Goal: Entertainment & Leisure: Consume media (video, audio)

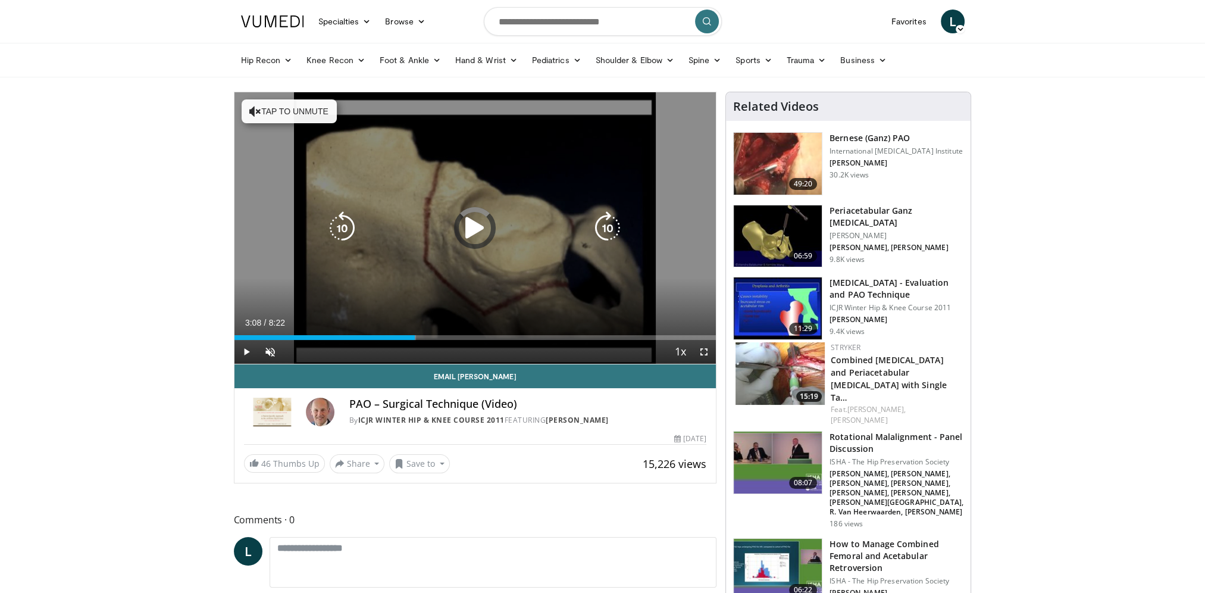
drag, startPoint x: 415, startPoint y: 330, endPoint x: 427, endPoint y: 334, distance: 12.4
click at [414, 330] on div "Loaded : 37.74% 3:08 3:11" at bounding box center [476, 334] width 482 height 11
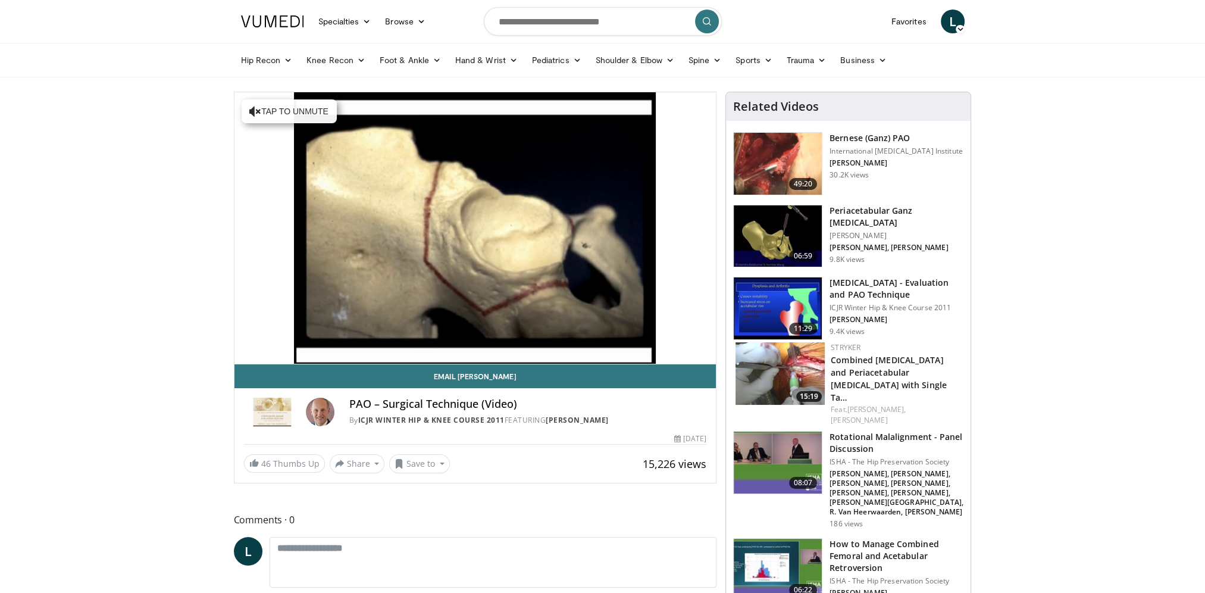
click at [430, 336] on div "10 seconds Tap to unmute" at bounding box center [476, 227] width 482 height 271
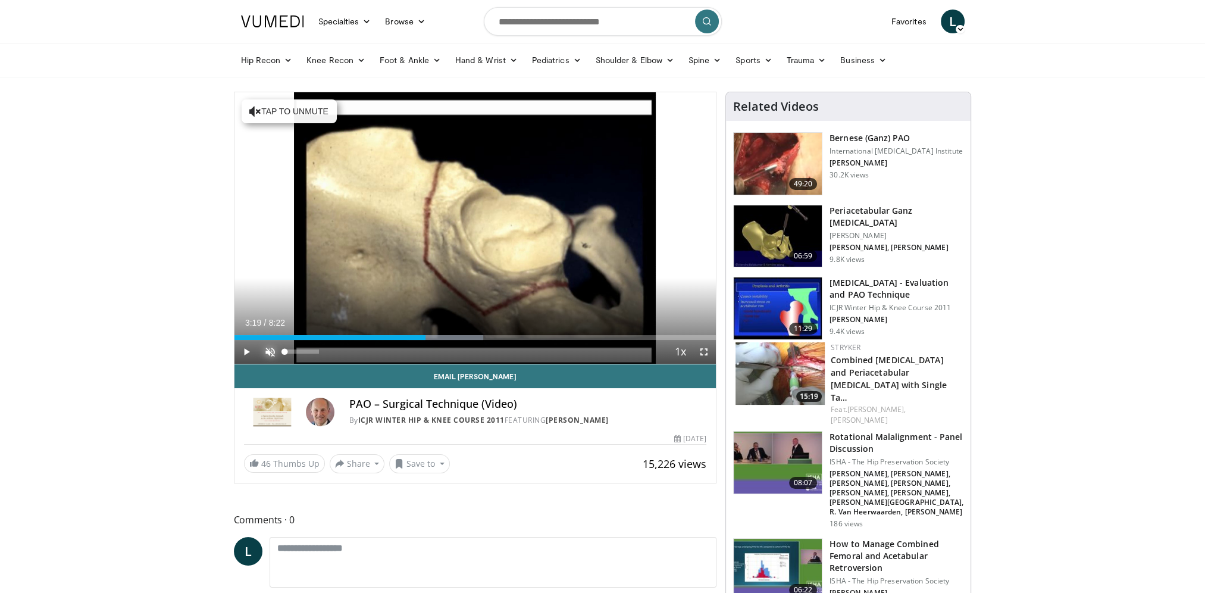
click at [262, 351] on span "Video Player" at bounding box center [270, 352] width 24 height 24
click at [243, 352] on span "Video Player" at bounding box center [247, 352] width 24 height 24
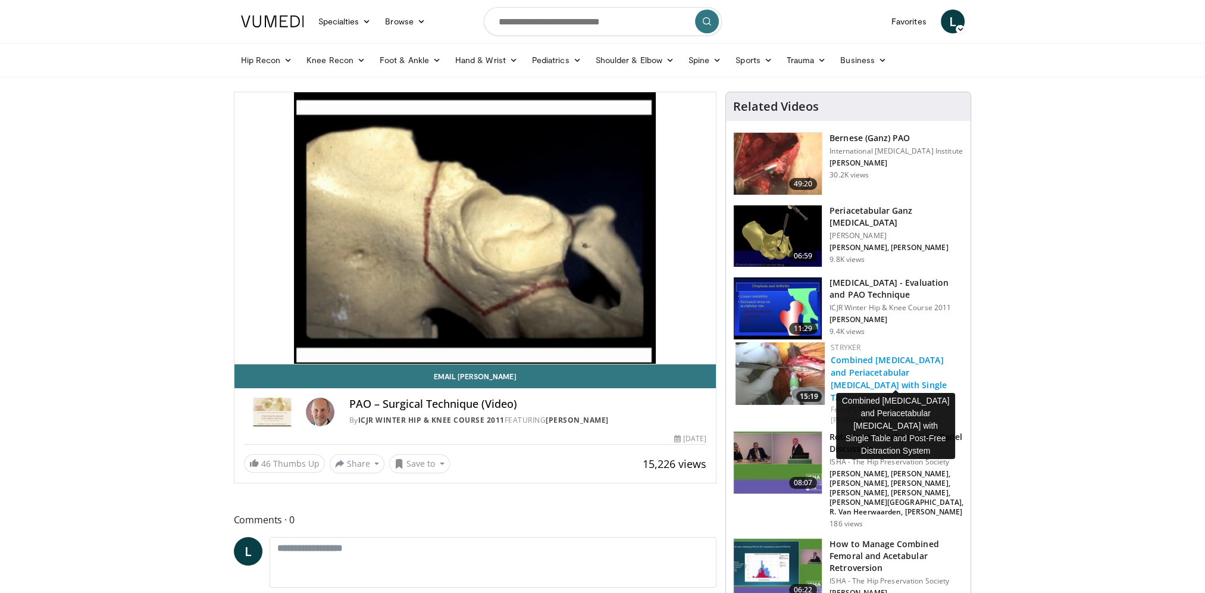
click at [869, 373] on link "Combined [MEDICAL_DATA] and Periacetabular [MEDICAL_DATA] with Single Ta…" at bounding box center [889, 378] width 116 height 49
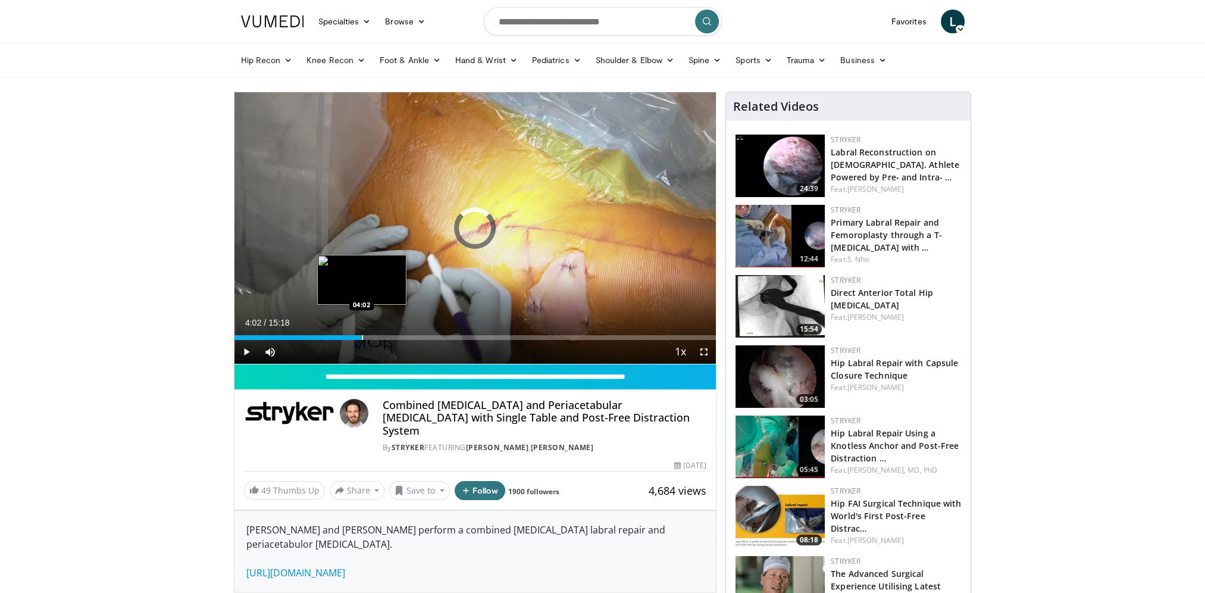
click at [361, 335] on div "Loaded : 7.56% 04:02 04:02" at bounding box center [476, 337] width 482 height 5
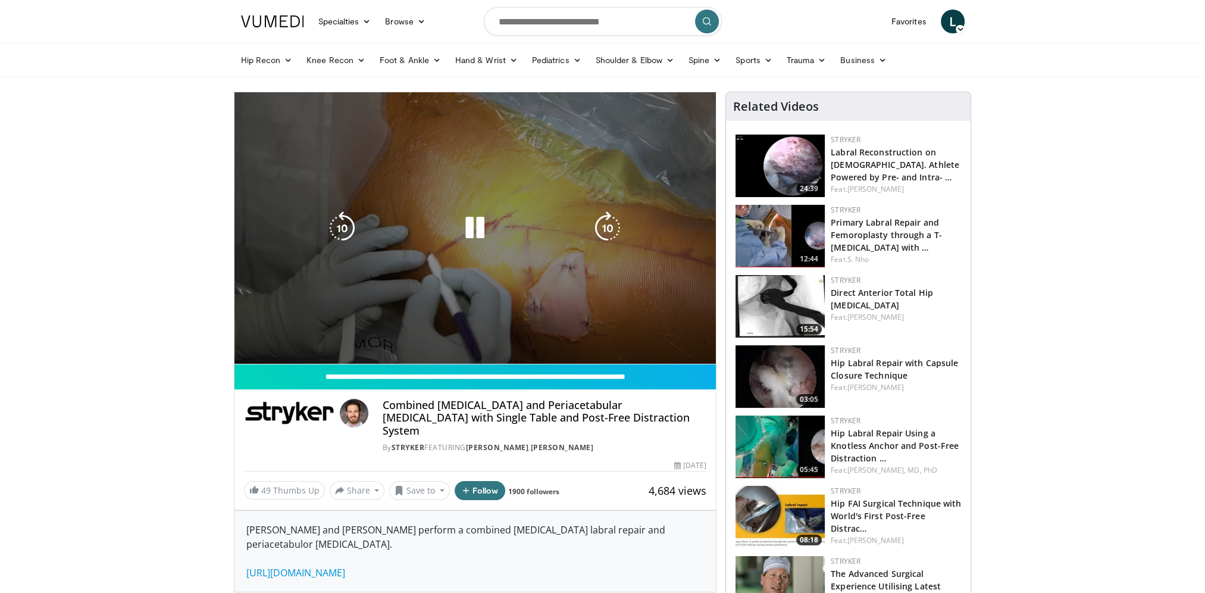
click at [445, 332] on video-js "**********" at bounding box center [476, 228] width 482 height 272
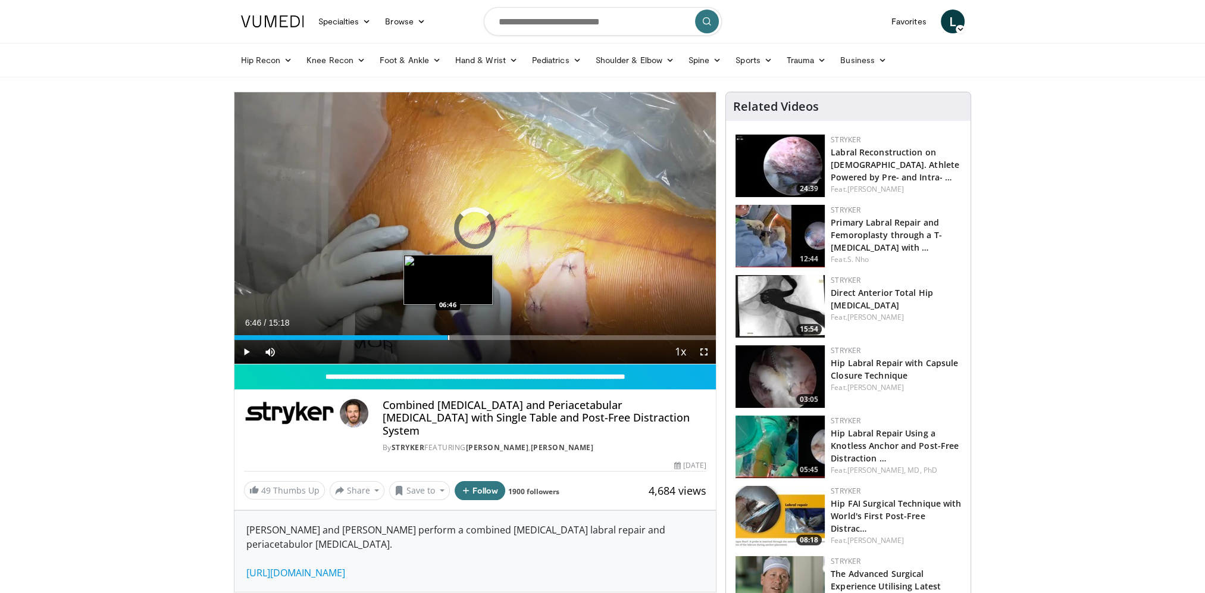
click at [448, 338] on div "Progress Bar" at bounding box center [448, 337] width 1 height 5
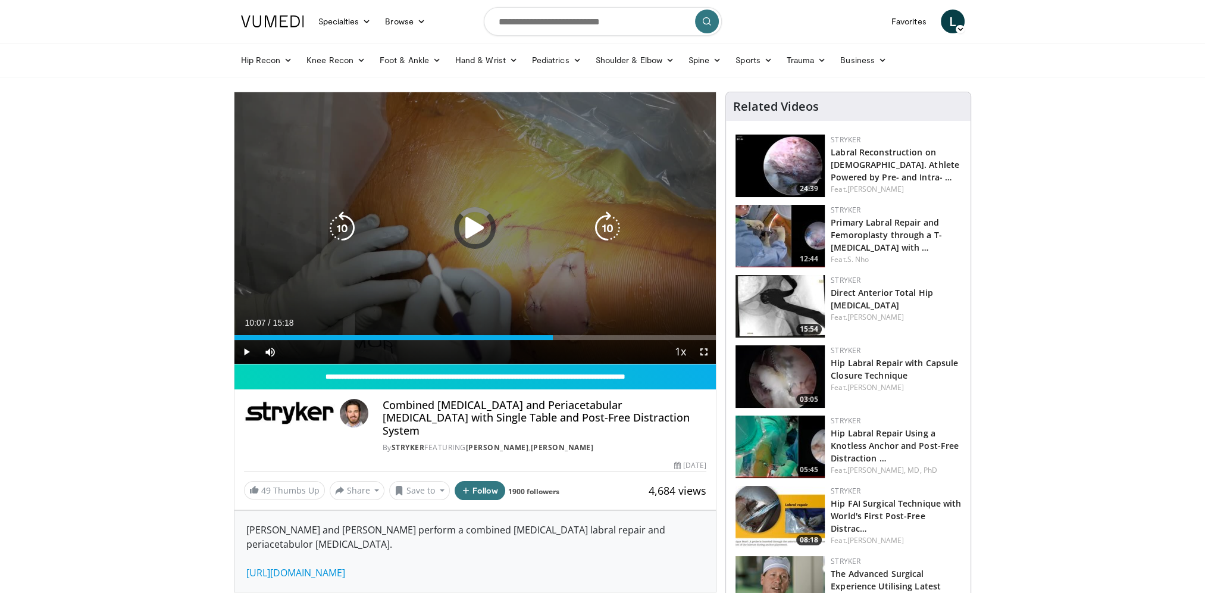
click at [554, 332] on div "Loaded : 51.86% 06:51 10:07" at bounding box center [476, 334] width 482 height 11
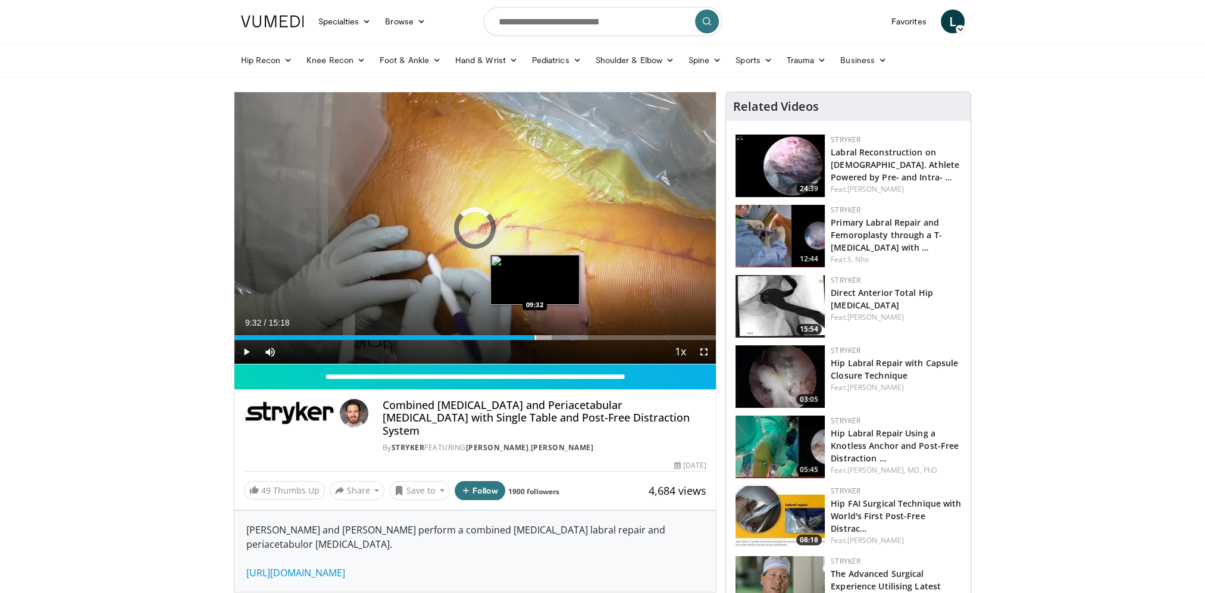
click at [535, 334] on div "Loaded : 73.47% 09:32 09:32" at bounding box center [476, 334] width 482 height 11
